Goal: Navigation & Orientation: Find specific page/section

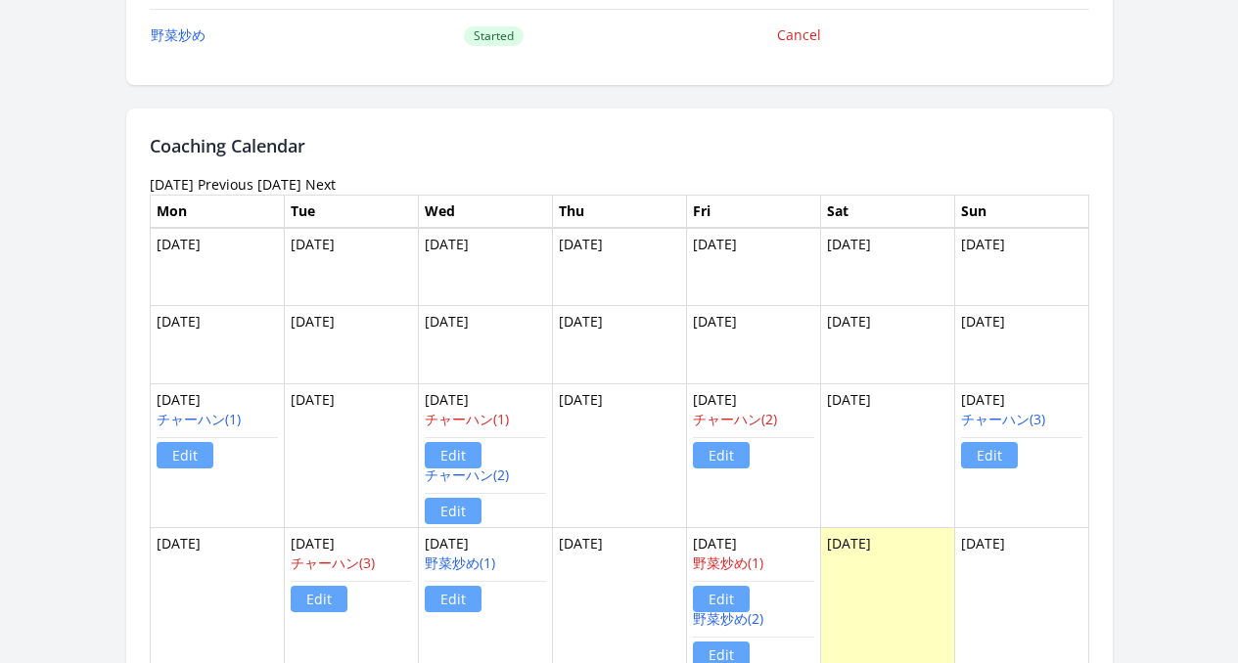
scroll to position [2055, 0]
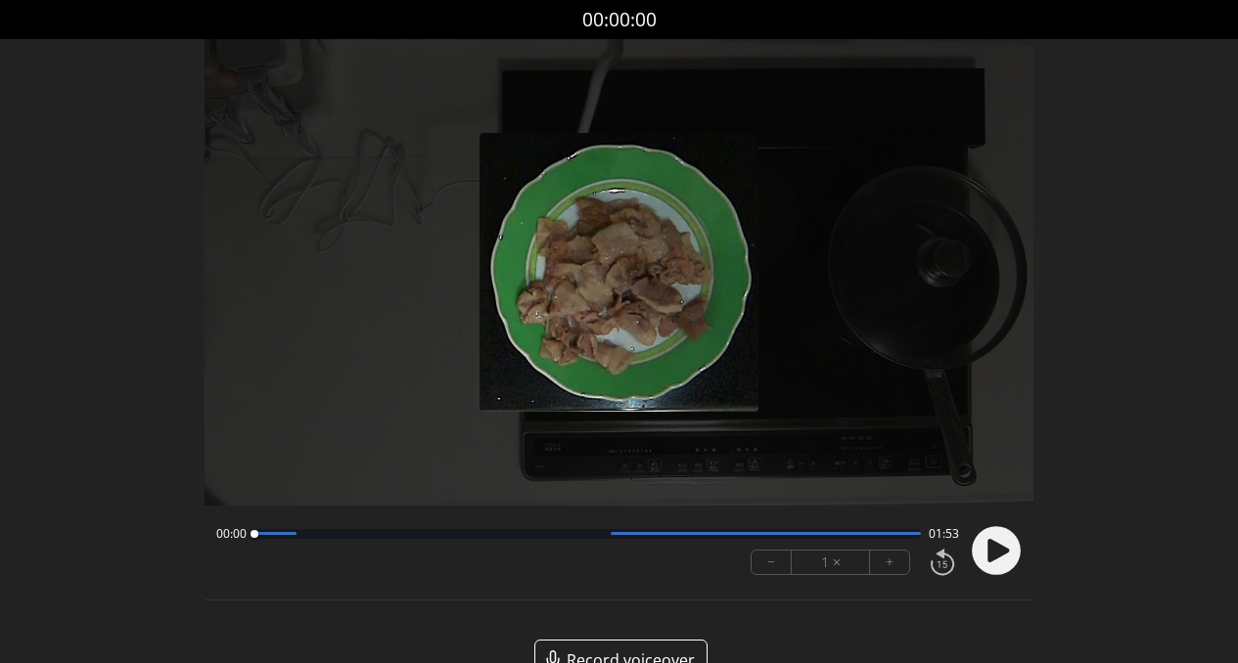
click at [994, 544] on icon at bounding box center [998, 550] width 22 height 23
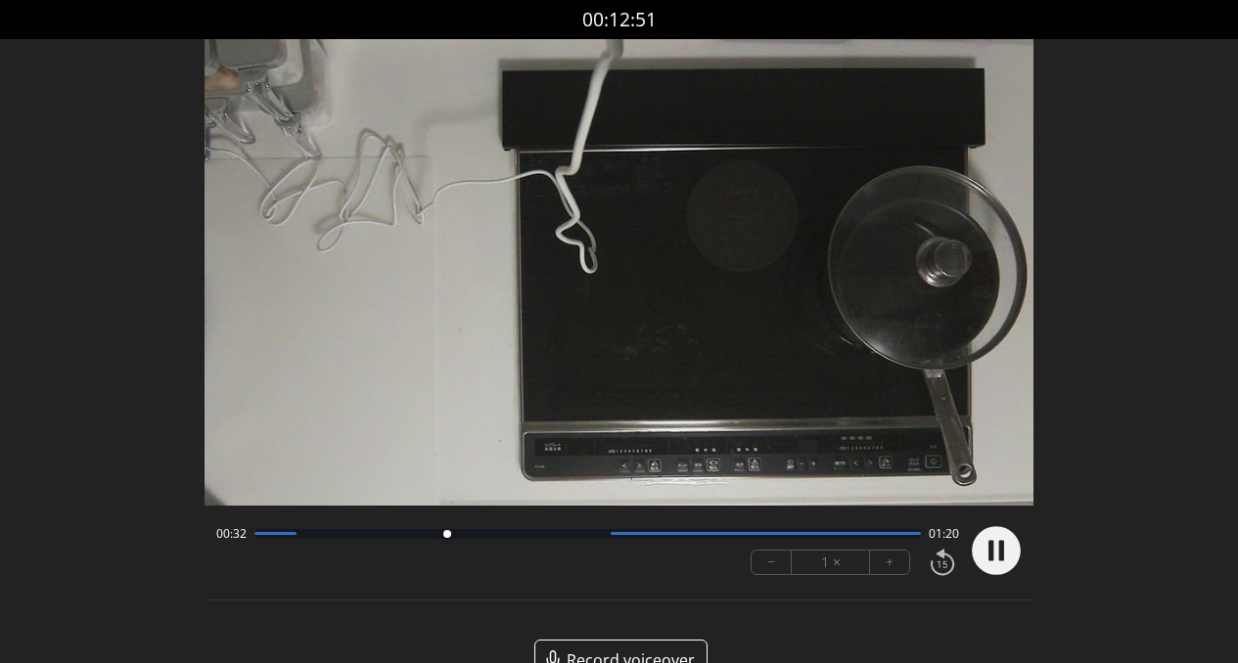
click at [558, 536] on div at bounding box center [587, 534] width 667 height 10
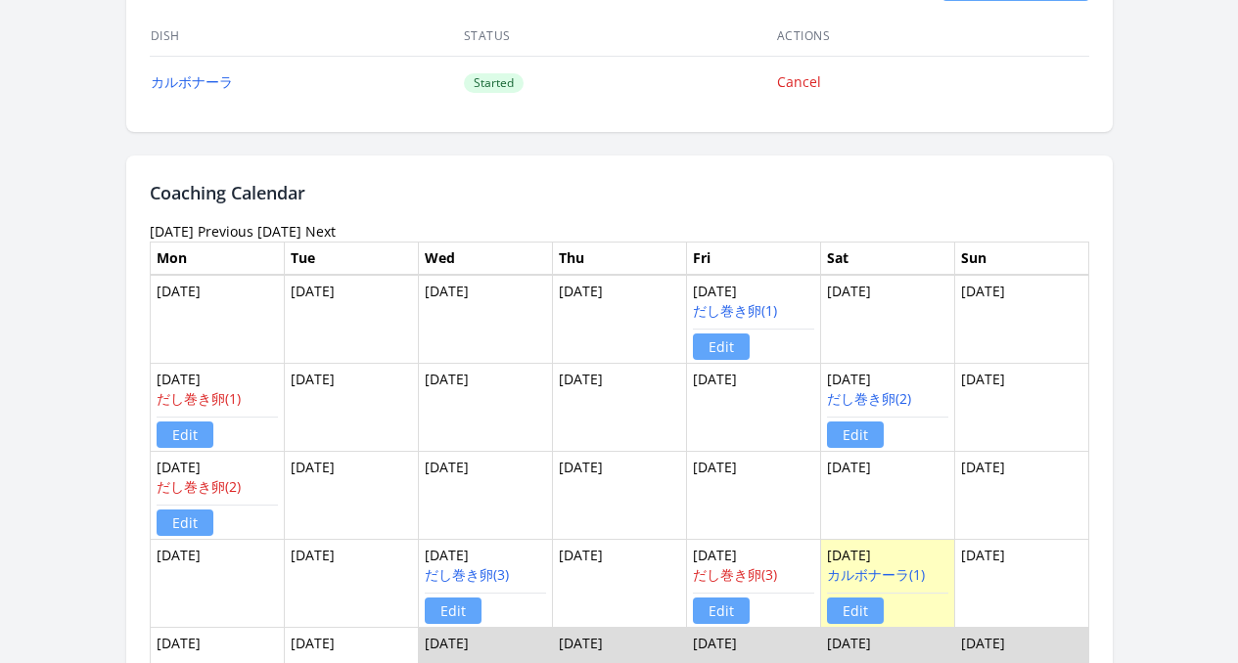
scroll to position [1474, 0]
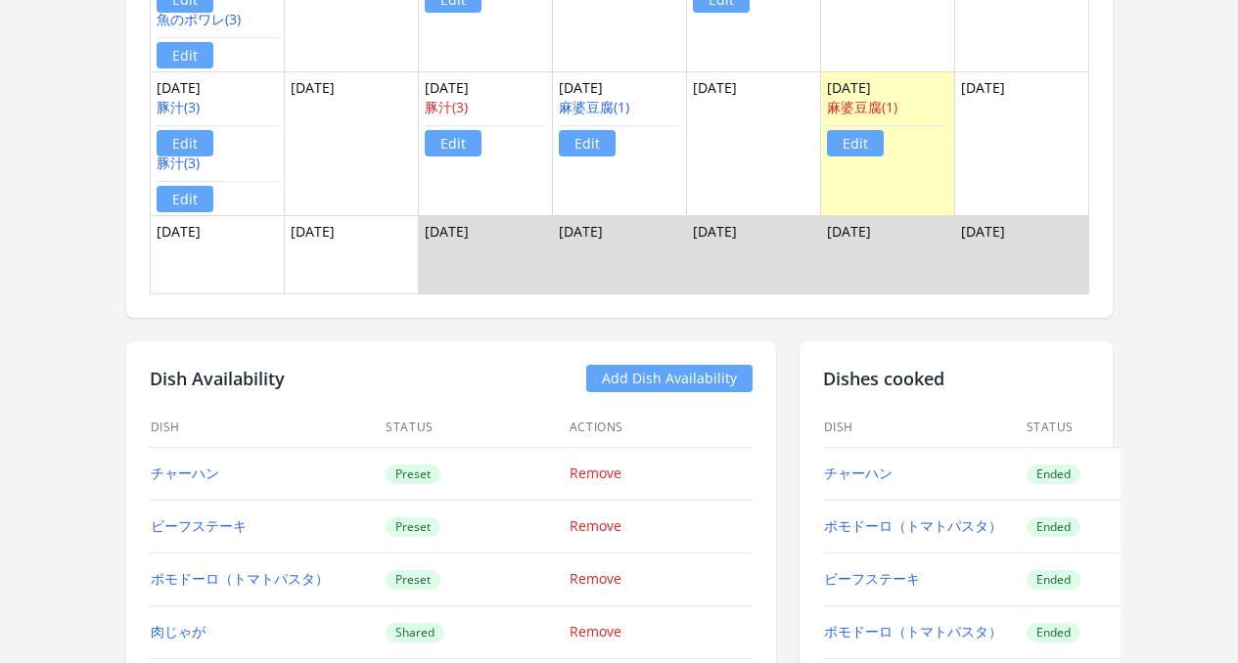
scroll to position [1874, 0]
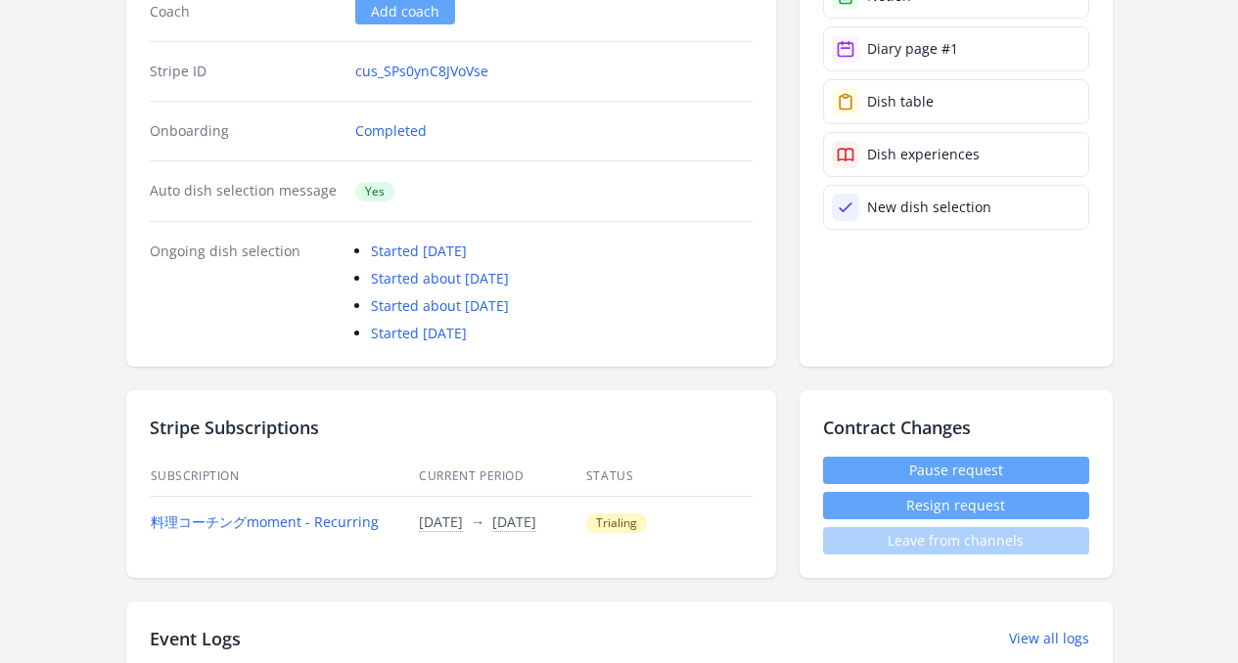
scroll to position [414, 0]
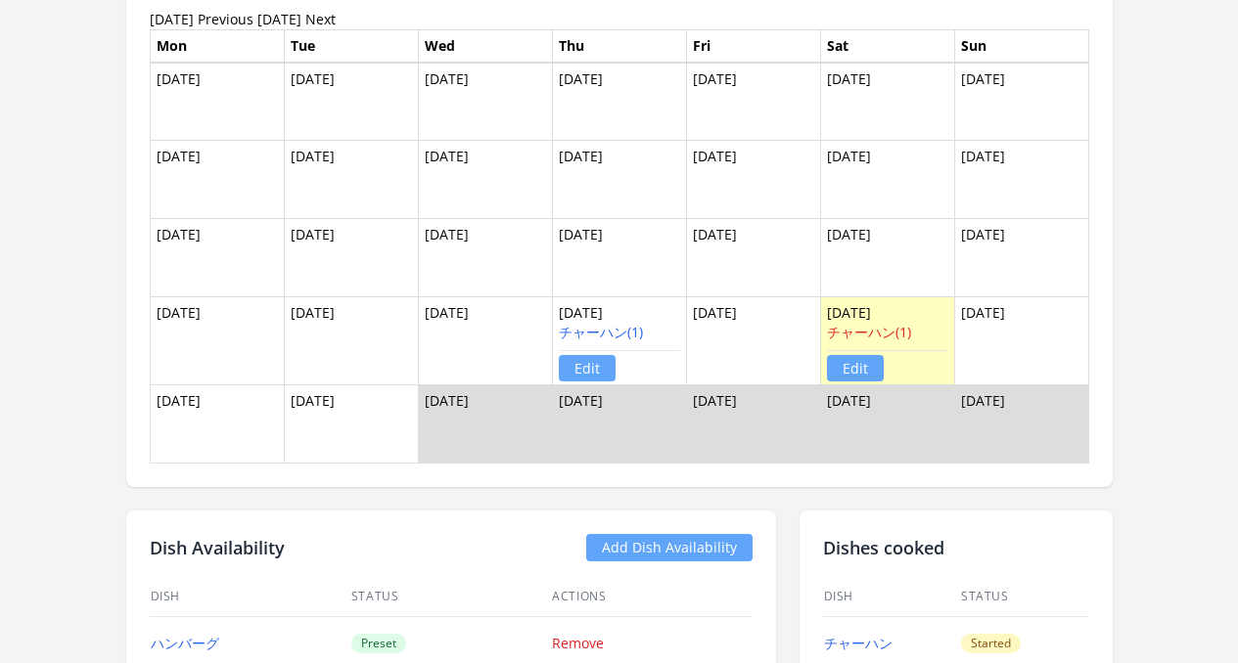
scroll to position [1810, 0]
